Goal: Information Seeking & Learning: Learn about a topic

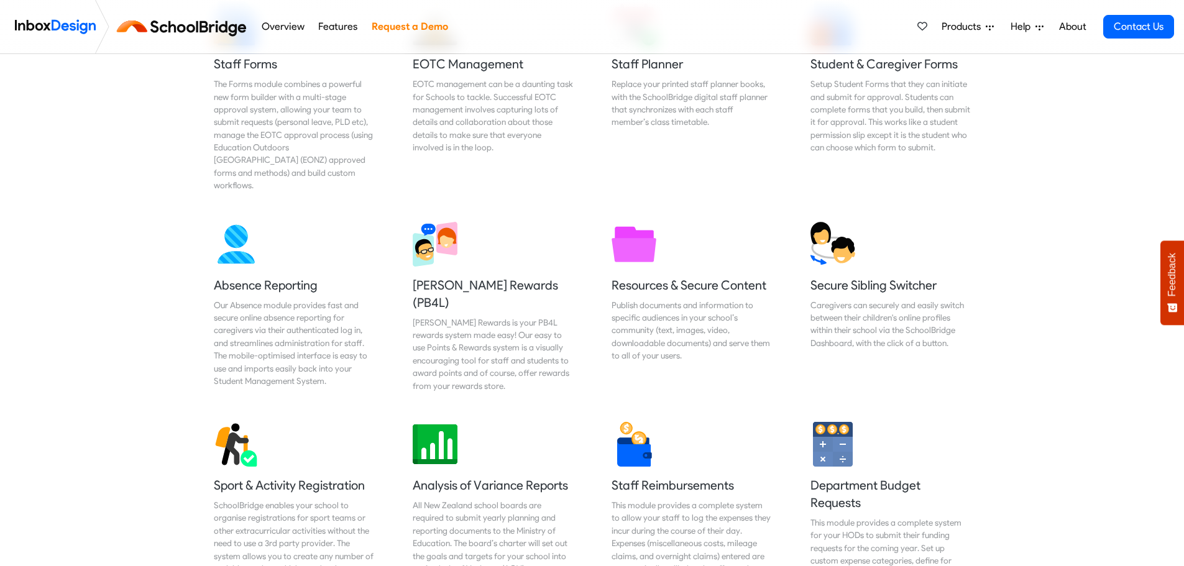
scroll to position [249, 0]
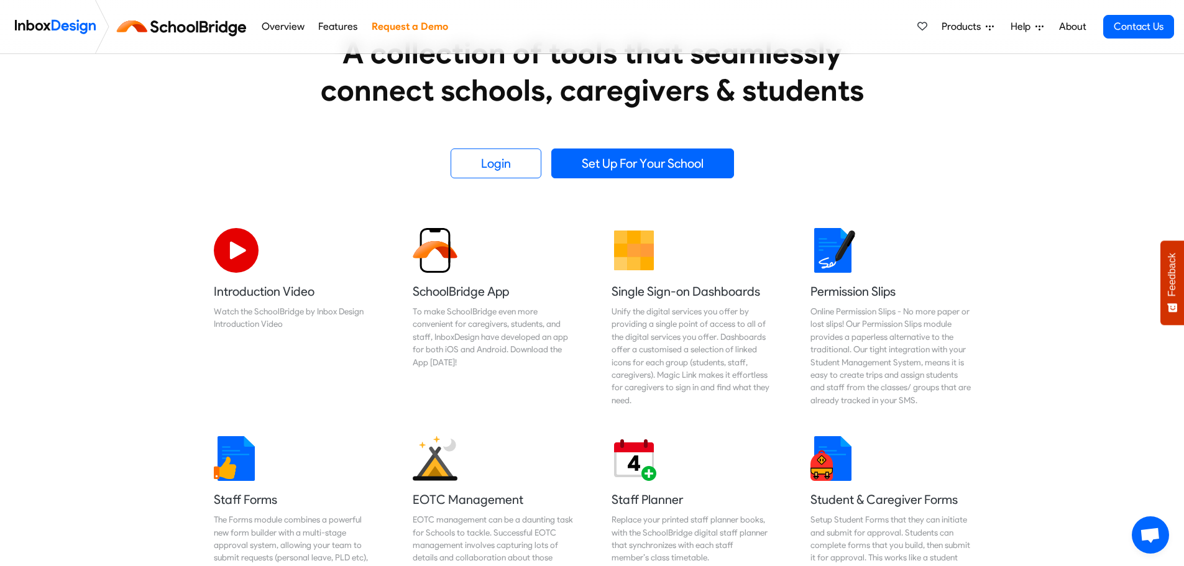
click at [1029, 22] on span "Help" at bounding box center [1022, 26] width 25 height 15
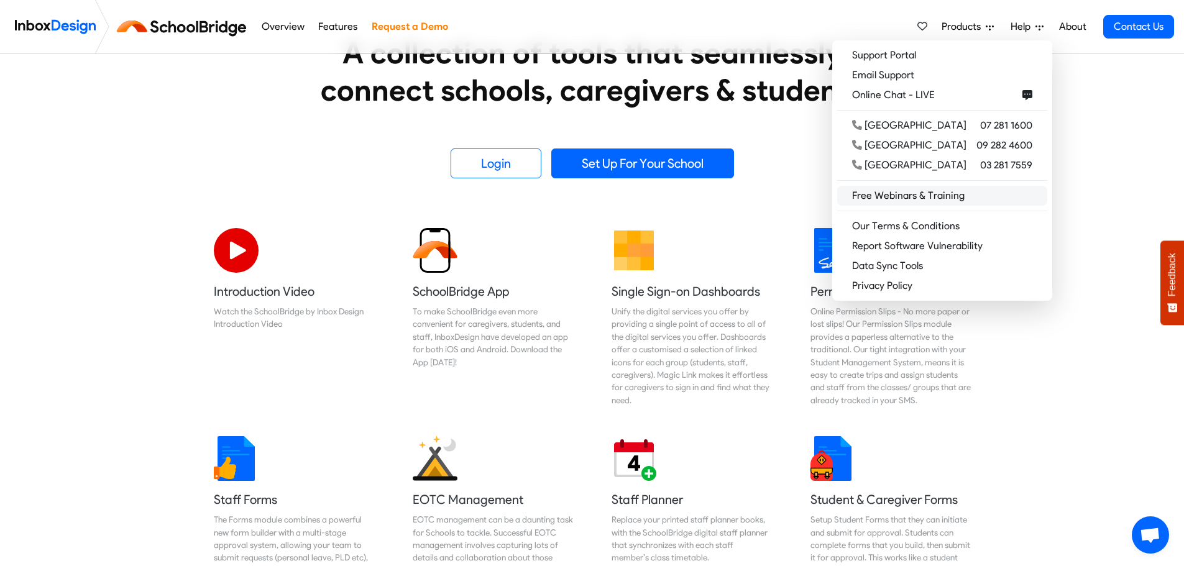
click at [937, 190] on link "Free Webinars & Training" at bounding box center [942, 196] width 210 height 20
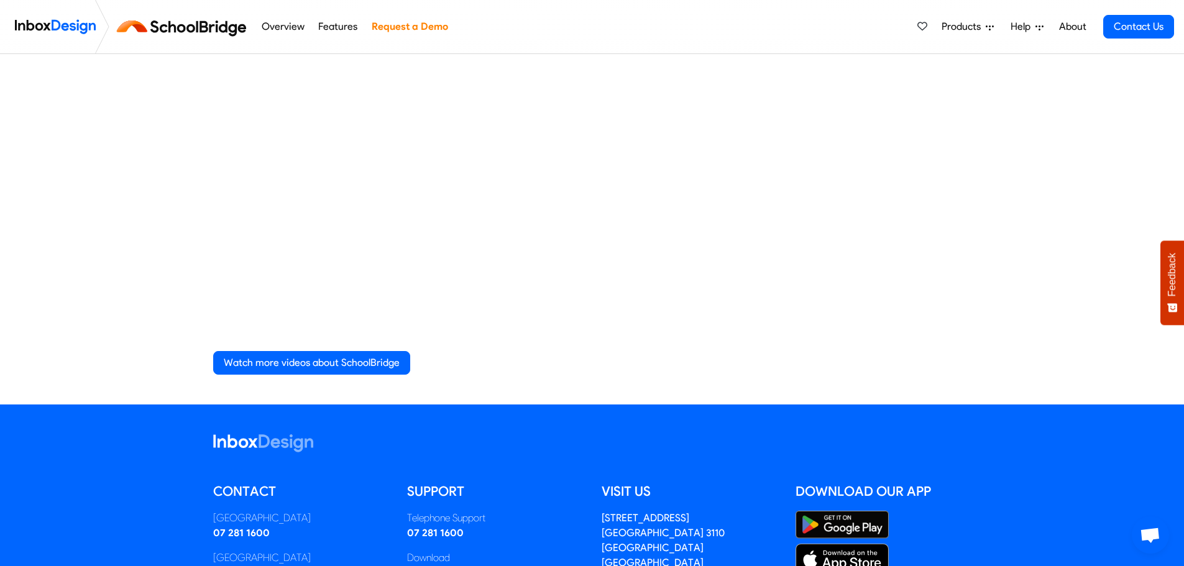
scroll to position [186, 0]
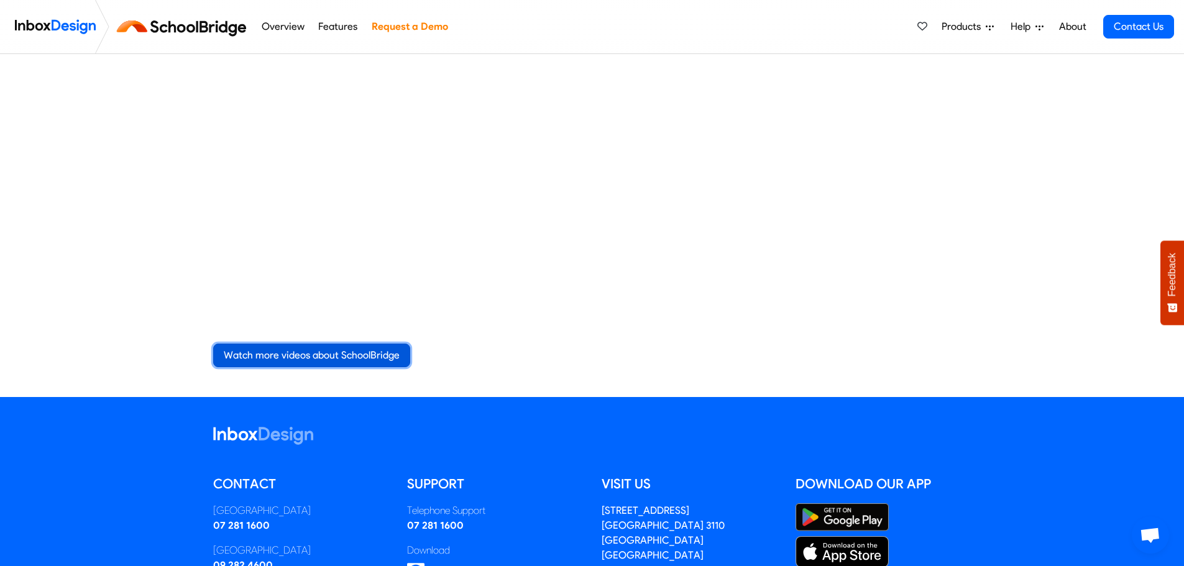
click at [329, 352] on link "Watch more videos about SchoolBridge" at bounding box center [311, 356] width 197 height 24
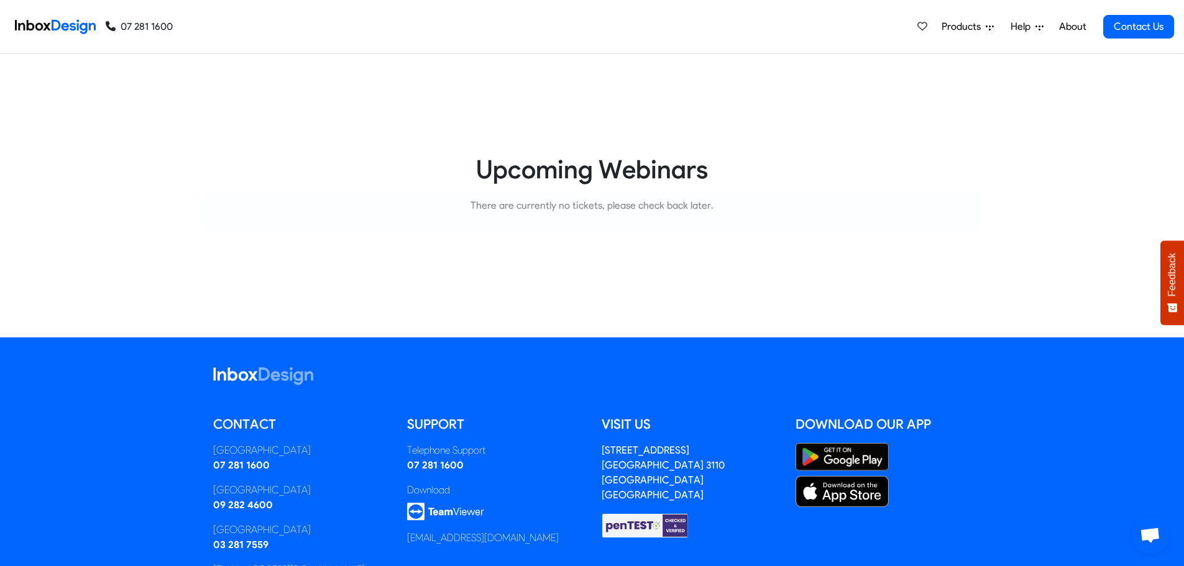
click at [1022, 24] on span "Help" at bounding box center [1022, 26] width 25 height 15
